Goal: Check status: Check status

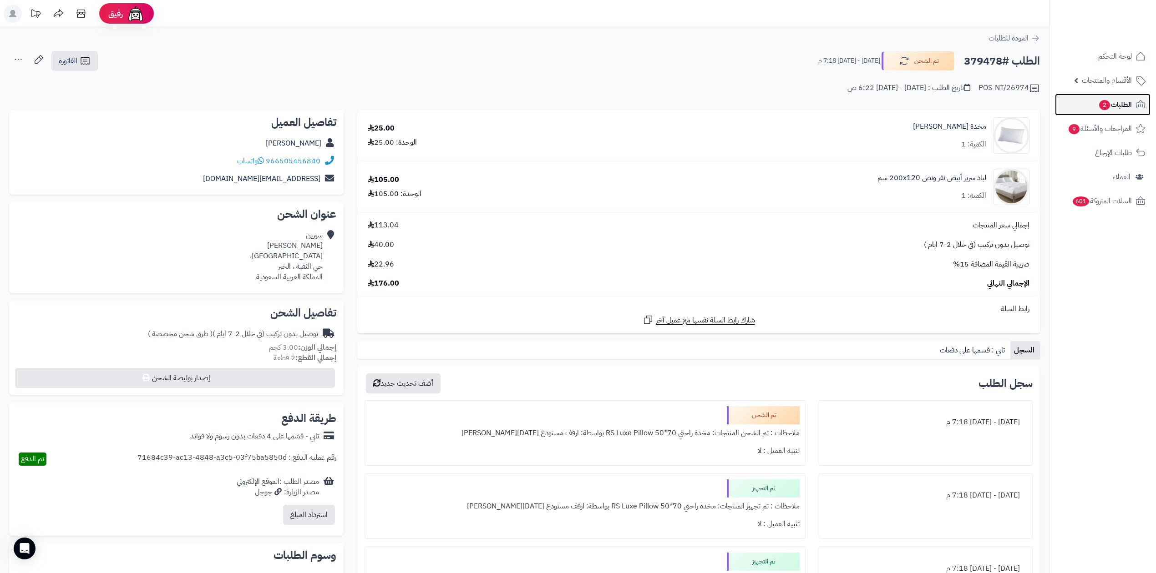
click at [1135, 110] on icon at bounding box center [1140, 104] width 11 height 11
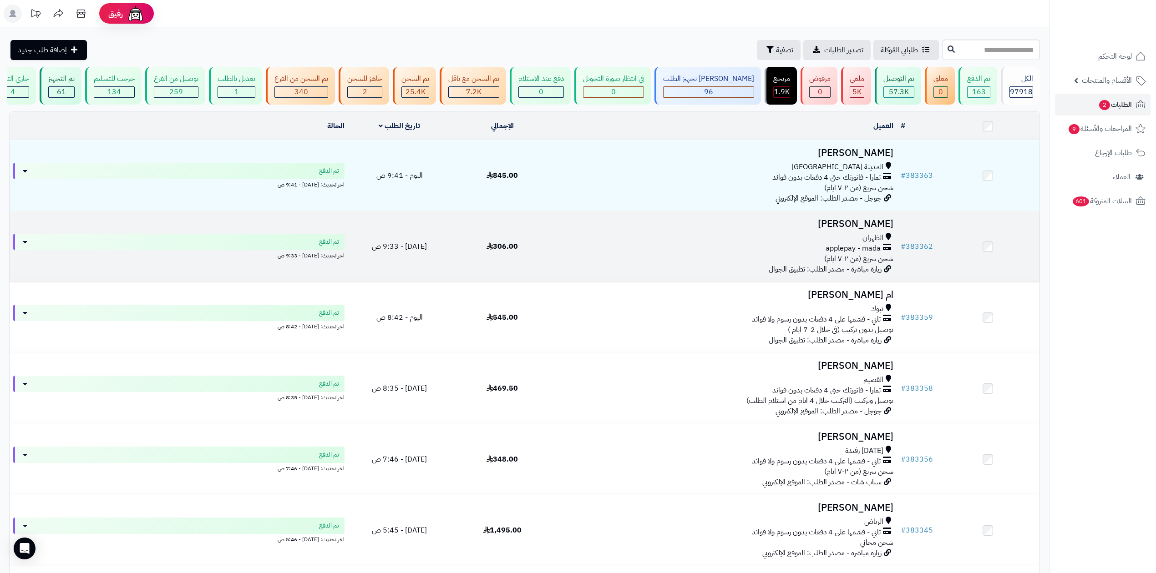
click at [867, 219] on h3 "[PERSON_NAME]" at bounding box center [725, 224] width 336 height 10
